Goal: Navigation & Orientation: Find specific page/section

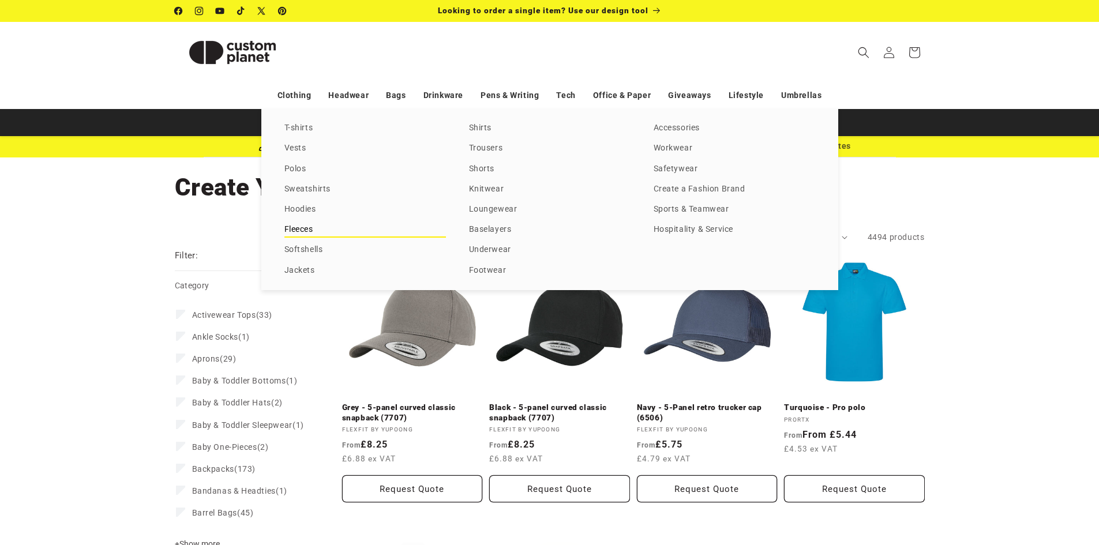
click at [303, 228] on link "Fleeces" at bounding box center [365, 230] width 162 height 16
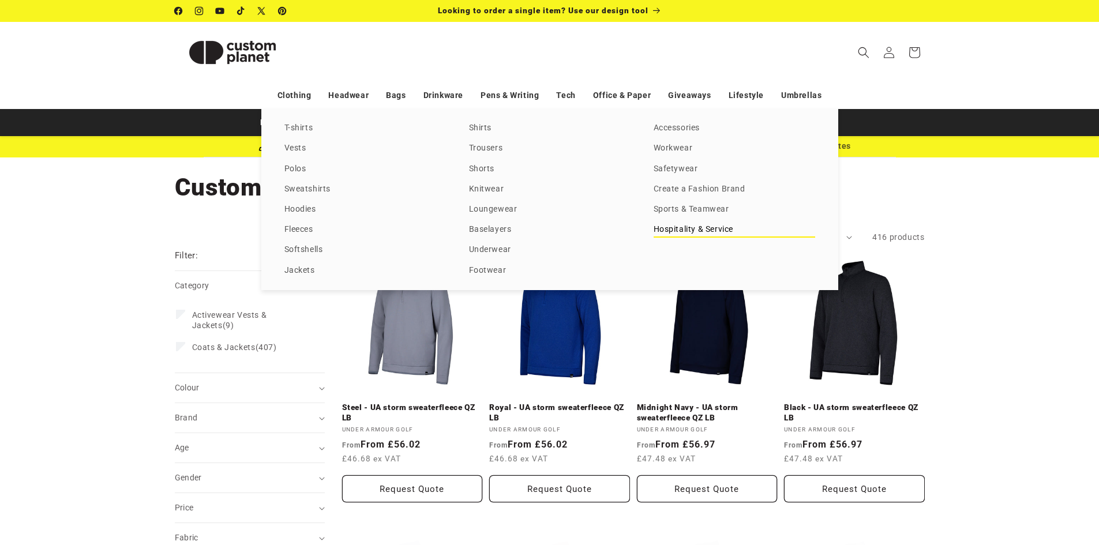
click at [679, 227] on link "Hospitality & Service" at bounding box center [735, 230] width 162 height 16
